Goal: Find specific page/section: Find specific page/section

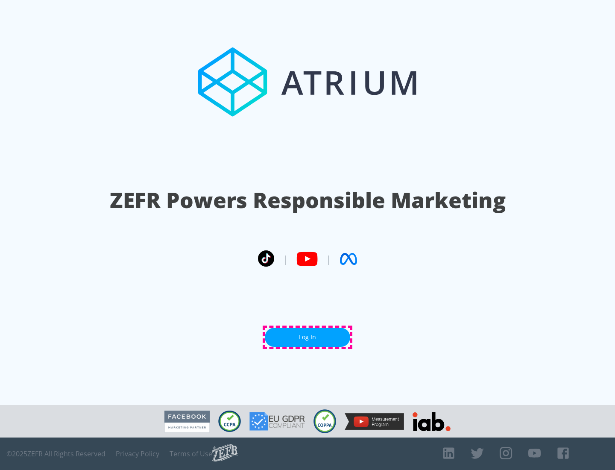
click at [307, 337] on link "Log In" at bounding box center [307, 336] width 85 height 19
